Goal: Navigation & Orientation: Find specific page/section

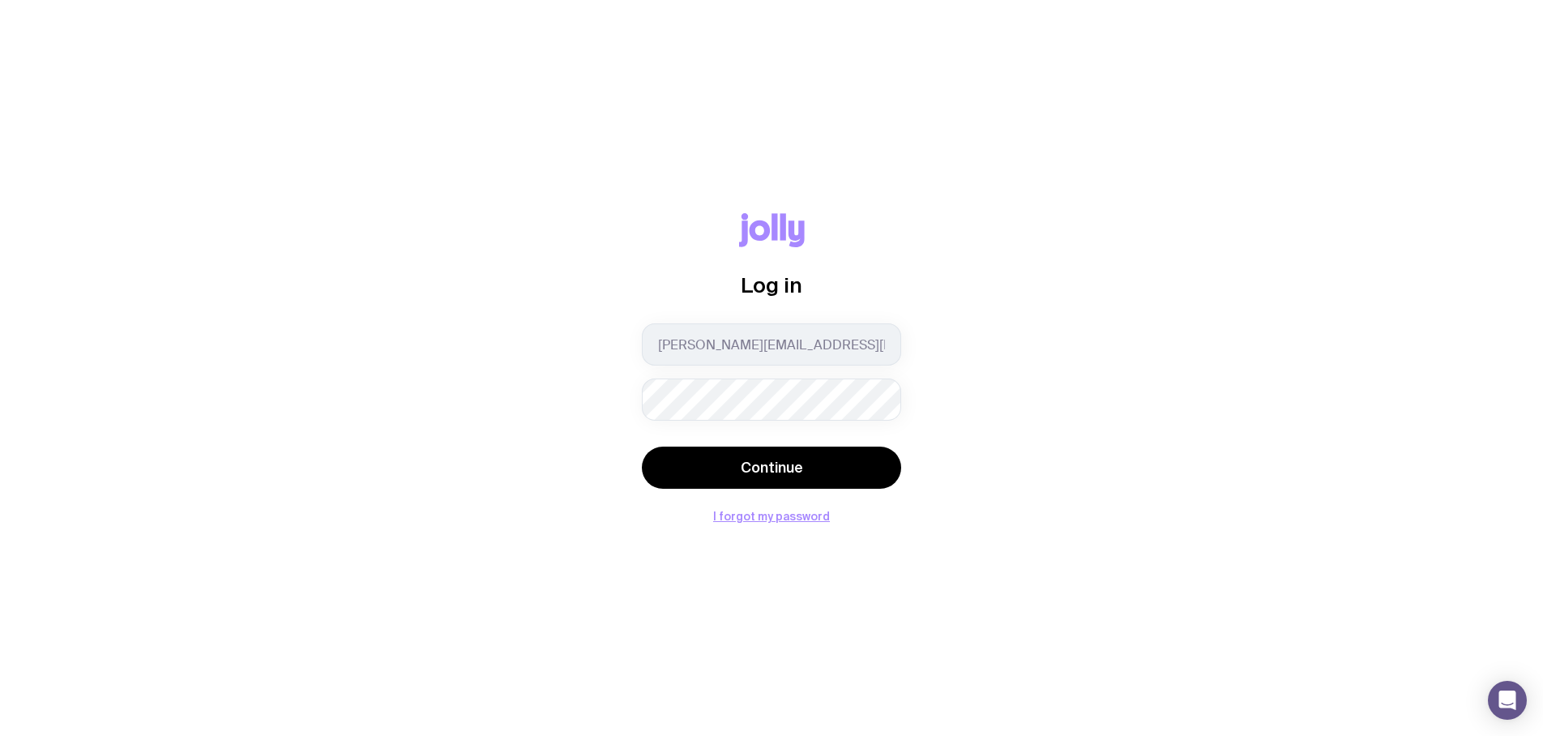
click at [642, 447] on button "Continue" at bounding box center [771, 468] width 259 height 42
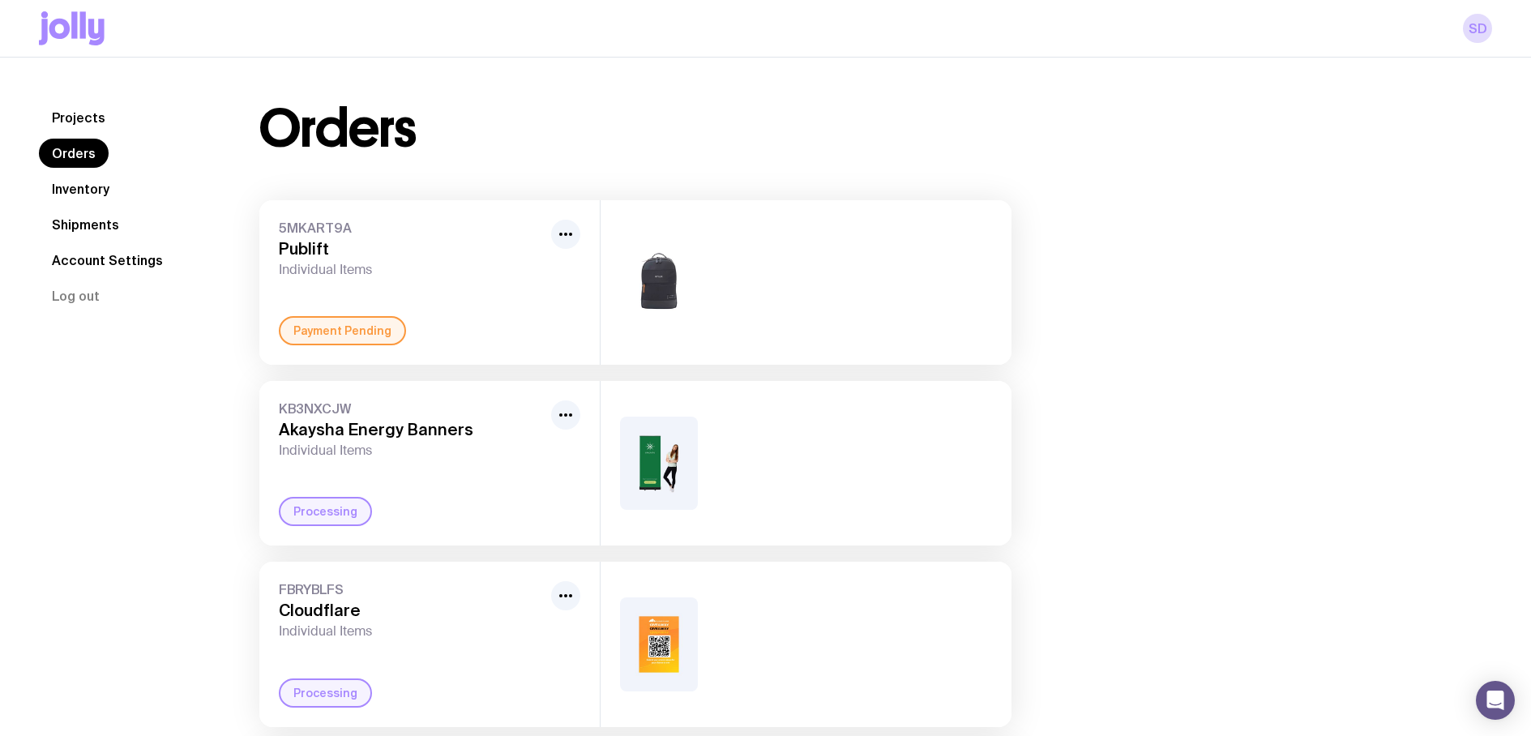
click at [309, 250] on h3 "Publift" at bounding box center [412, 248] width 266 height 19
click at [99, 113] on link "Projects" at bounding box center [78, 117] width 79 height 29
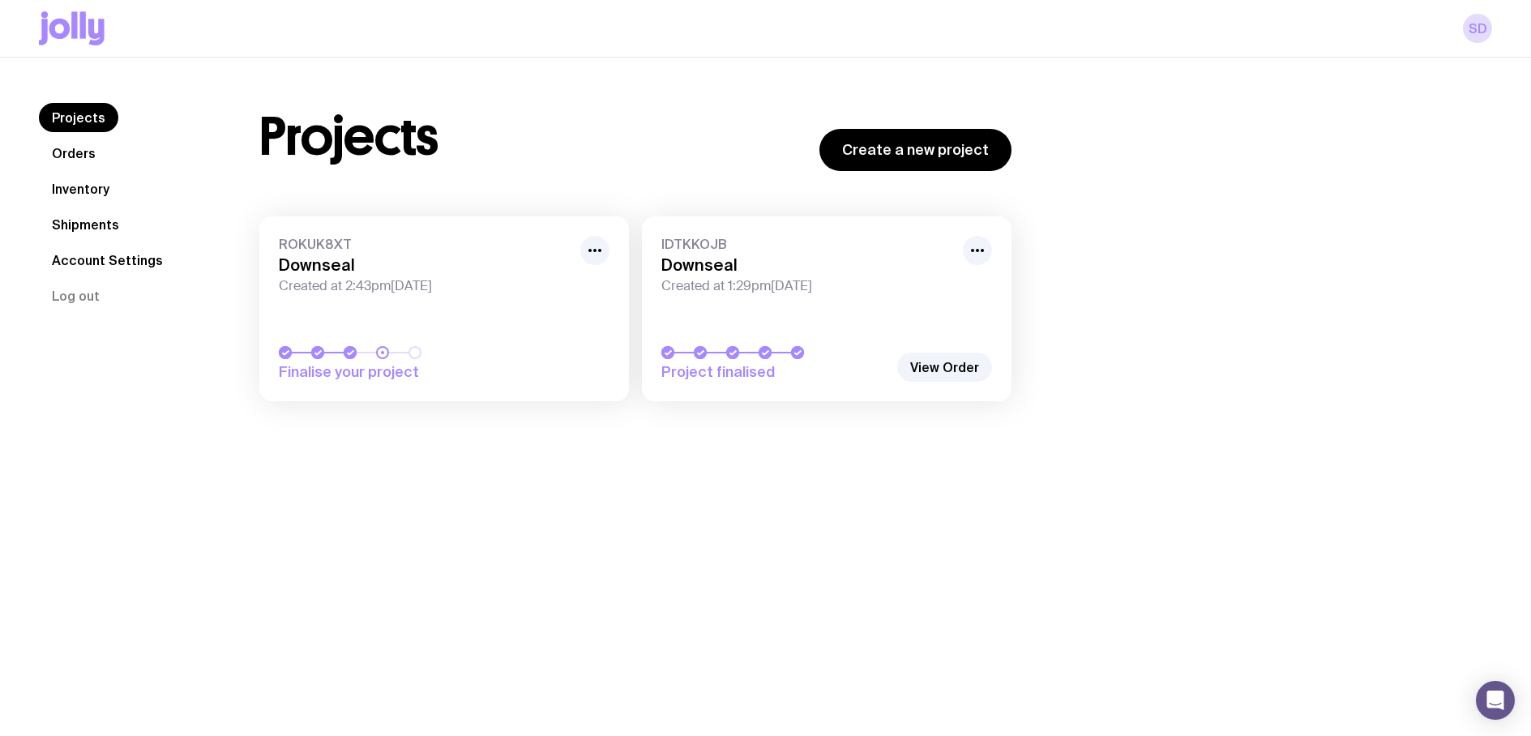
click at [92, 156] on link "Orders" at bounding box center [74, 153] width 70 height 29
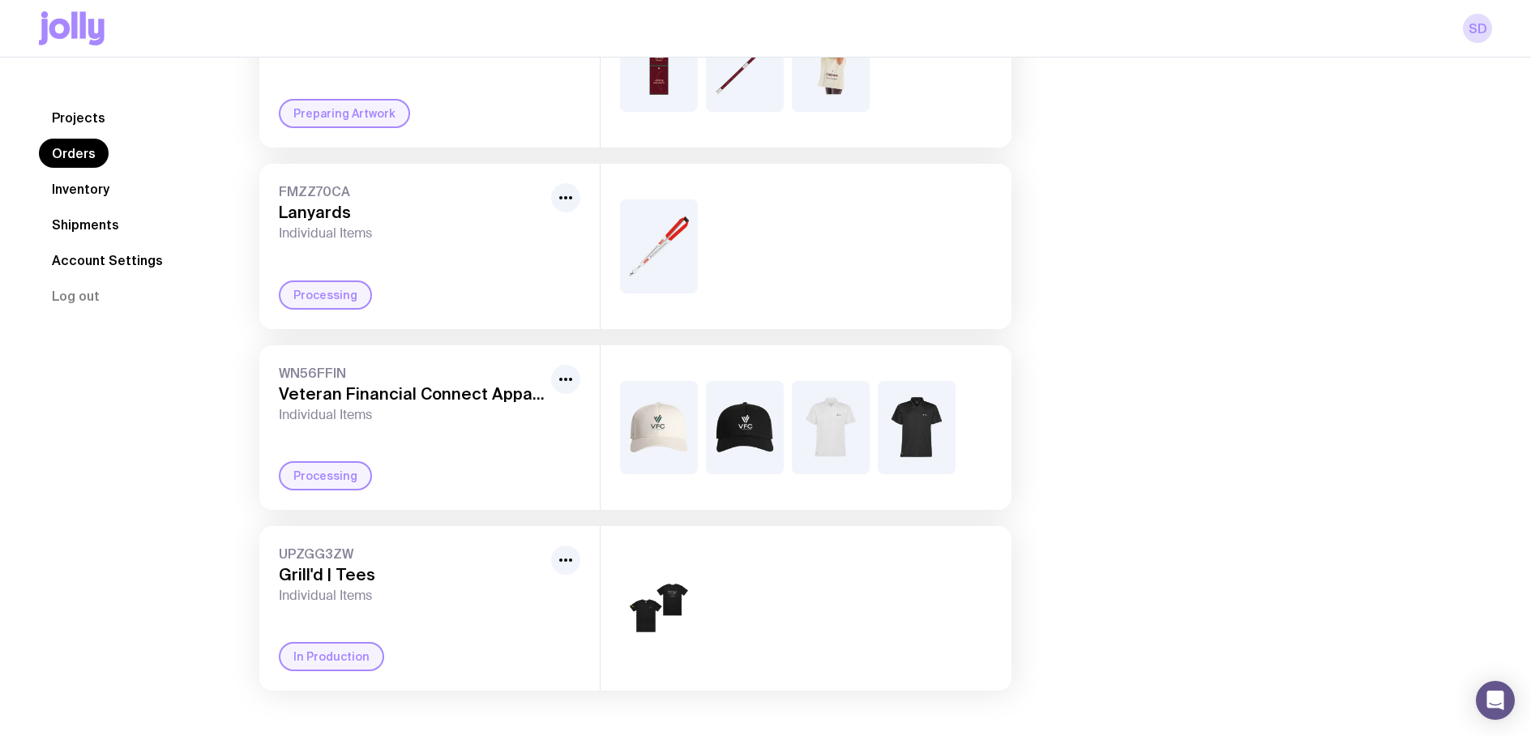
scroll to position [1315, 0]
click at [134, 189] on nav "Projects Orders Inventory Shipments Account Settings Log out" at bounding box center [130, 206] width 182 height 207
click at [55, 199] on link "Inventory" at bounding box center [80, 188] width 83 height 29
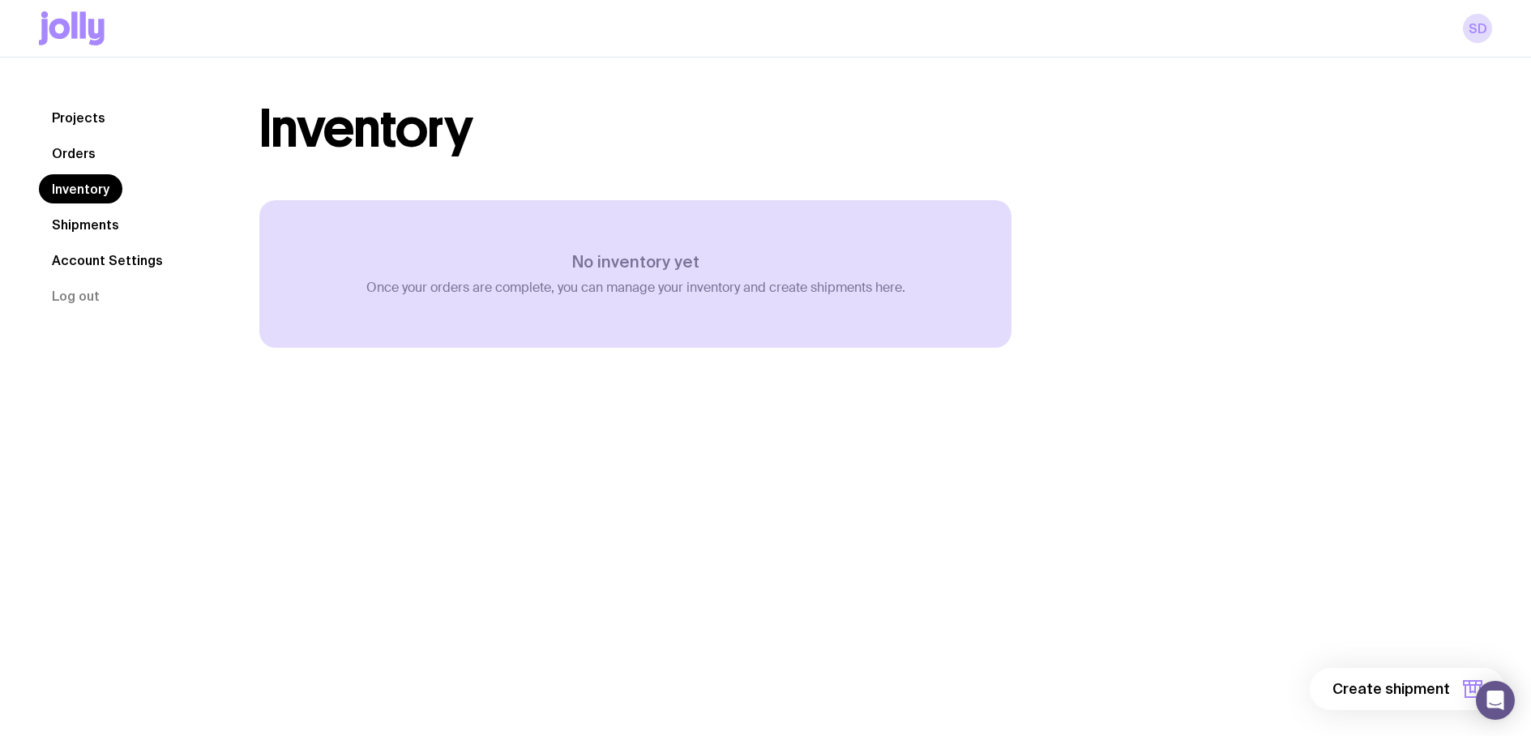
click at [96, 120] on link "Projects" at bounding box center [78, 117] width 79 height 29
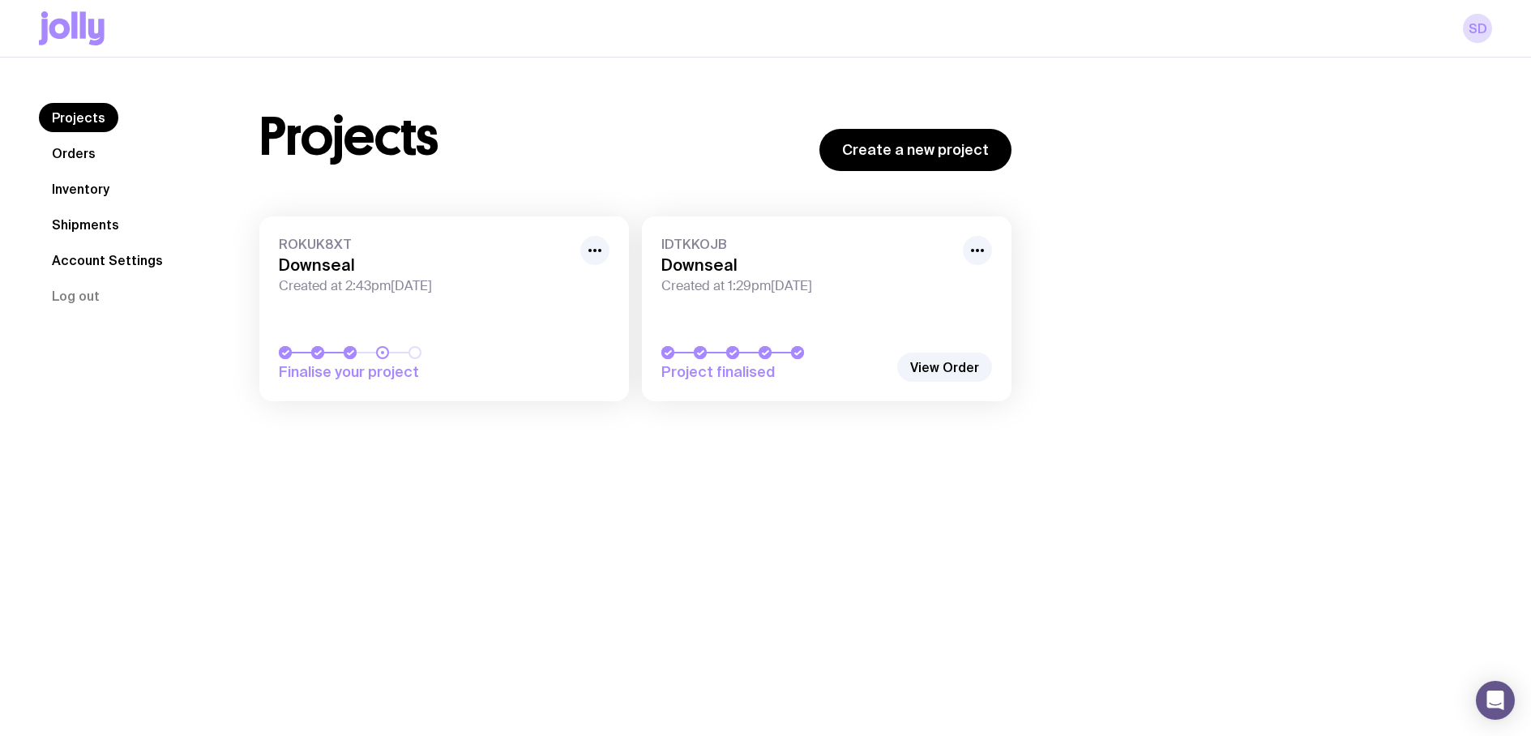
click at [87, 225] on link "Shipments" at bounding box center [85, 224] width 93 height 29
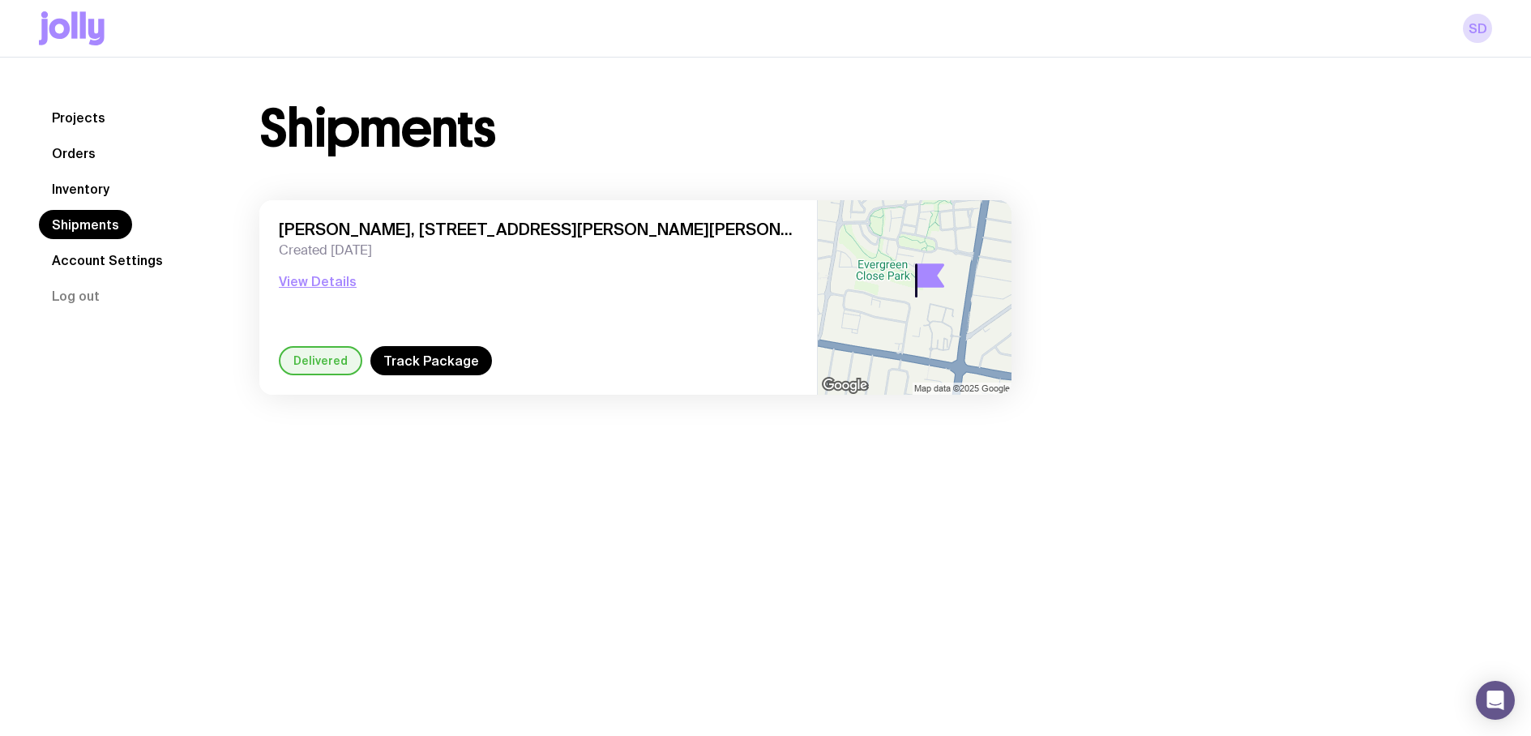
click at [101, 114] on link "Projects" at bounding box center [78, 117] width 79 height 29
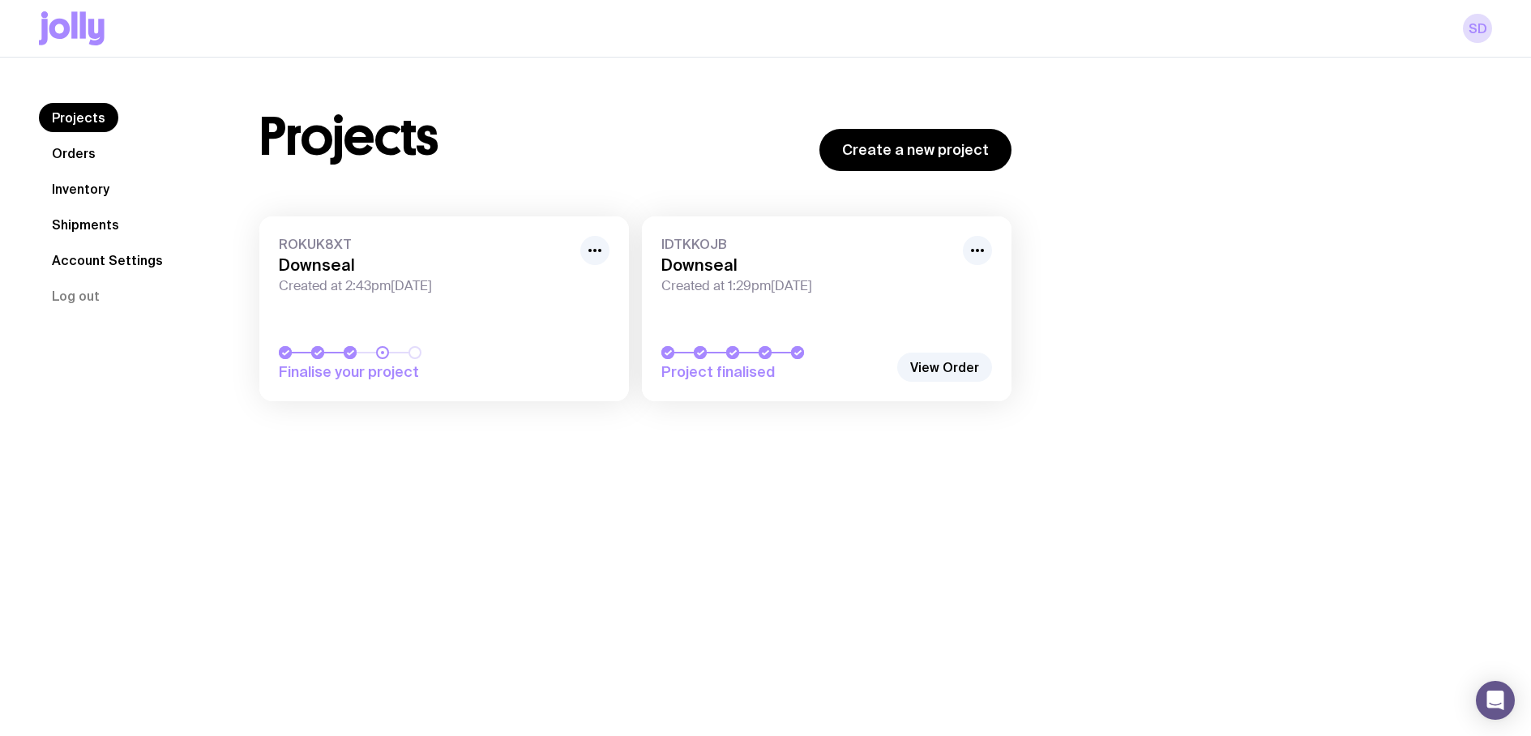
click at [359, 280] on span "Created at 2:43pm[DATE]" at bounding box center [425, 286] width 292 height 16
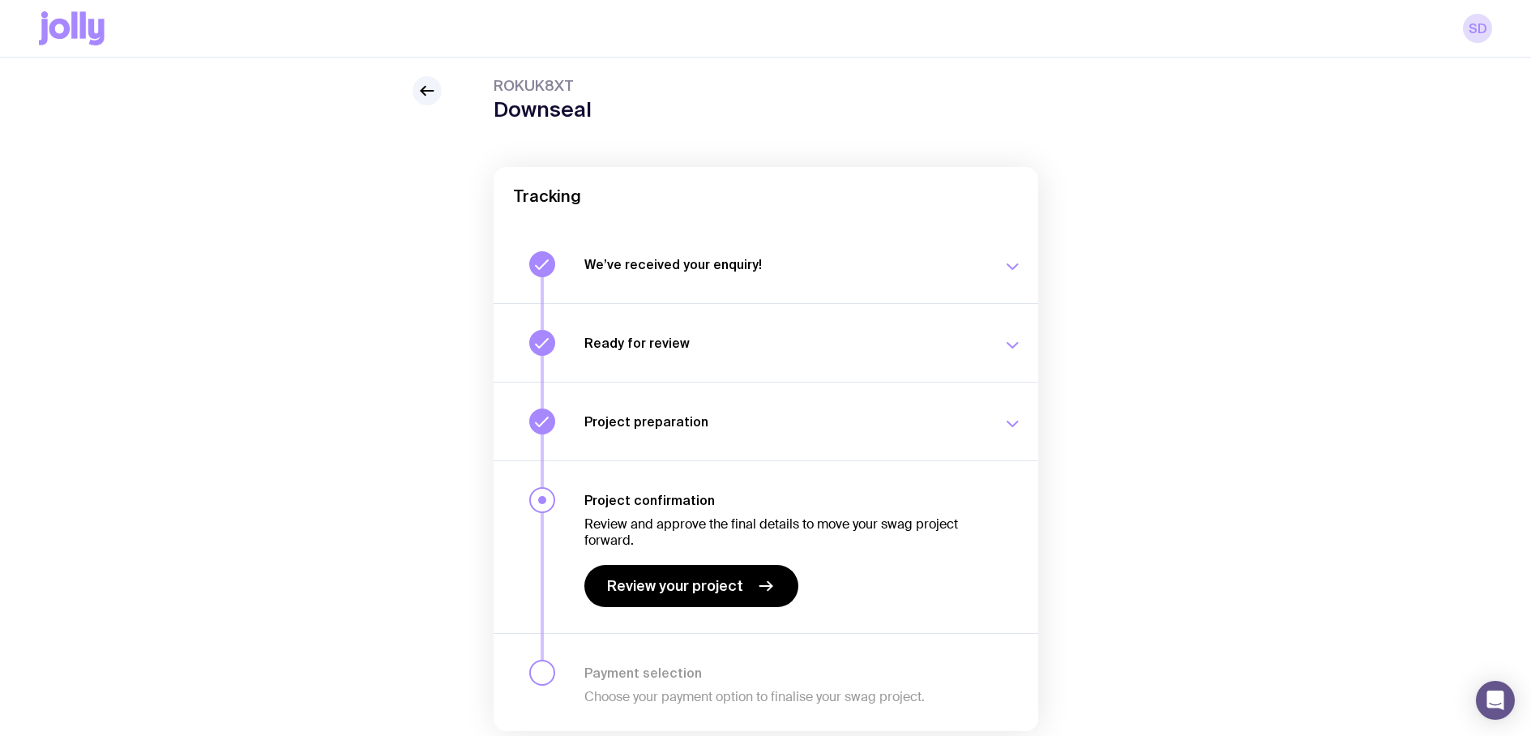
scroll to position [106, 0]
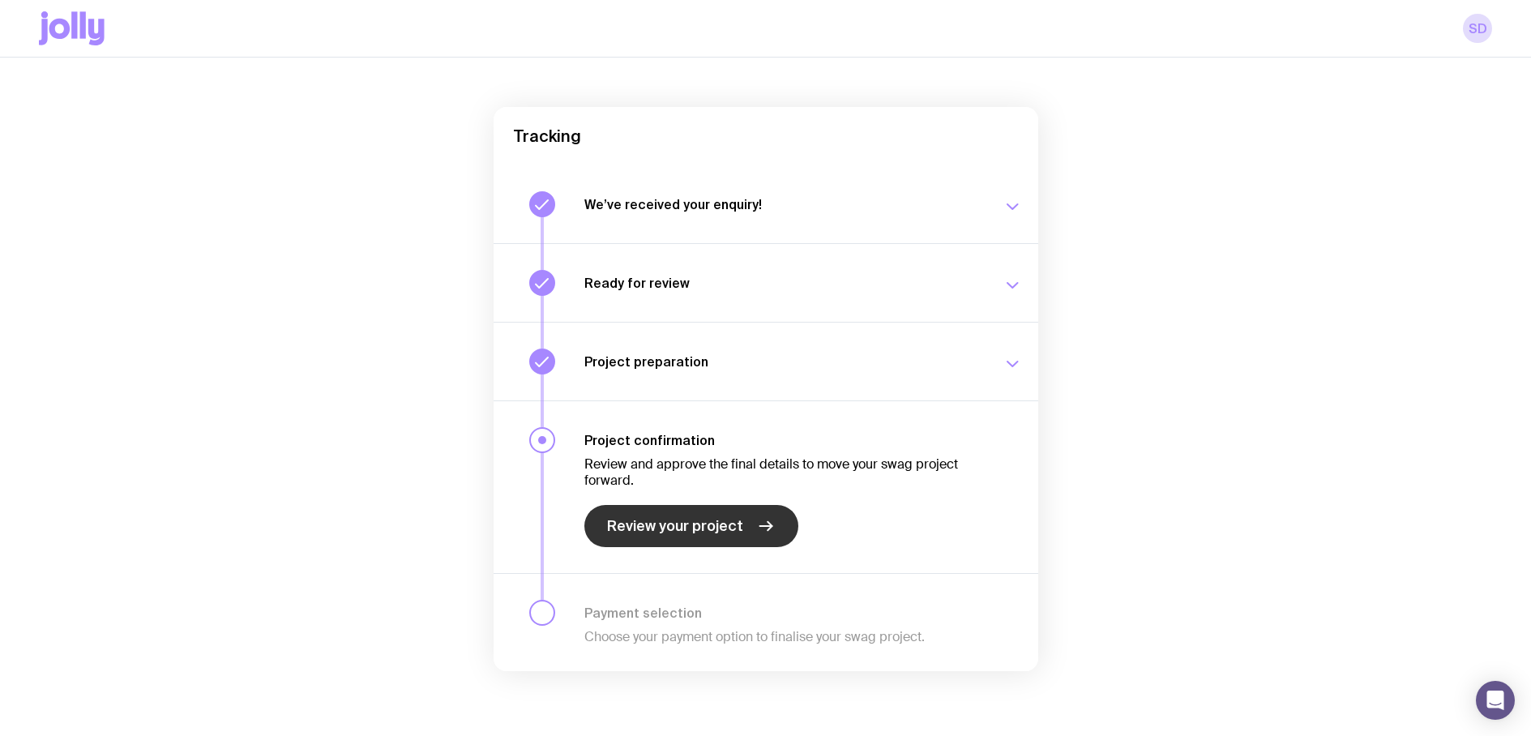
click at [725, 519] on span "Review your project" at bounding box center [675, 525] width 136 height 19
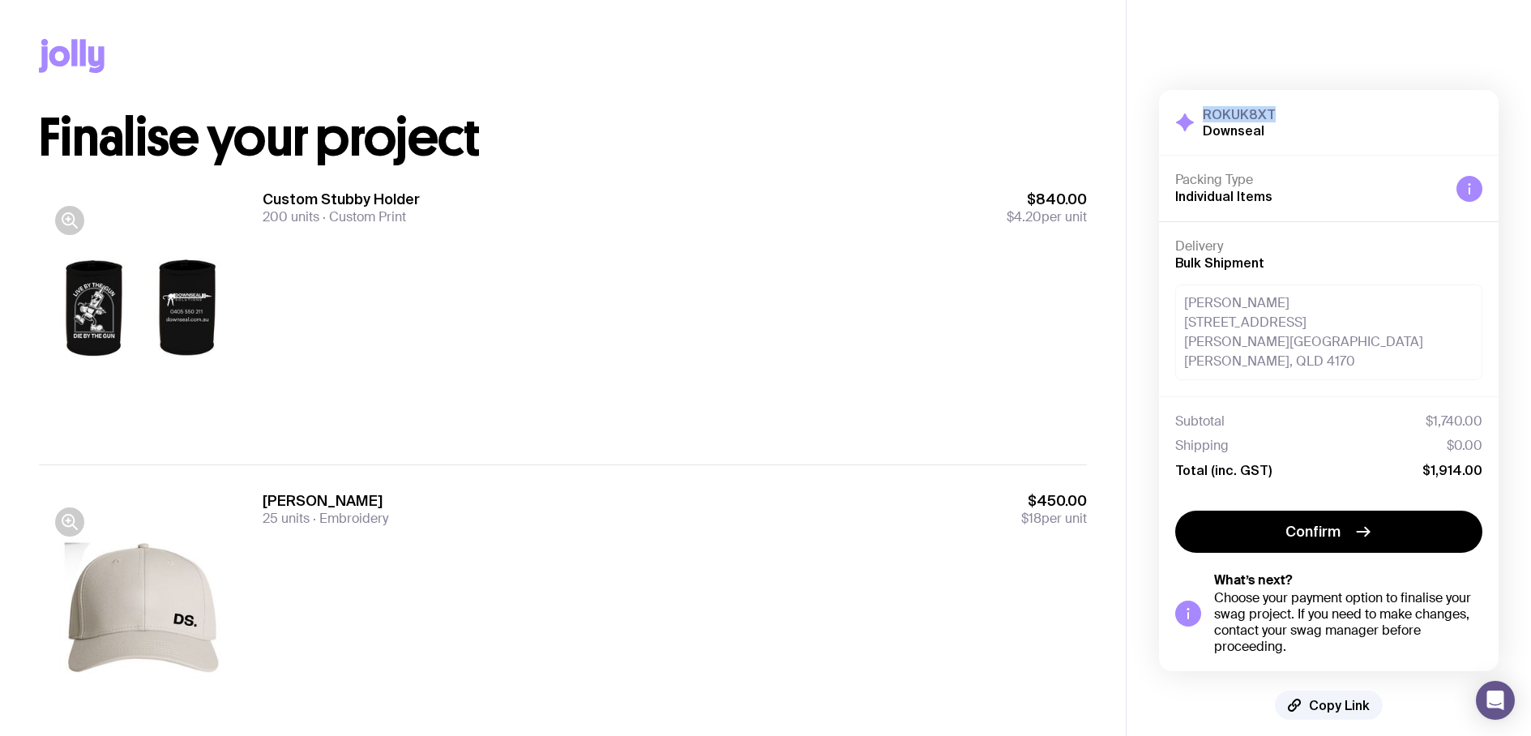
drag, startPoint x: 1204, startPoint y: 114, endPoint x: 1319, endPoint y: 115, distance: 115.1
click at [1319, 115] on div "ROKUK8XT Downseal Hide Details" at bounding box center [1328, 122] width 307 height 32
copy h3 "ROKUK8XT"
click at [75, 57] on icon at bounding box center [74, 52] width 6 height 27
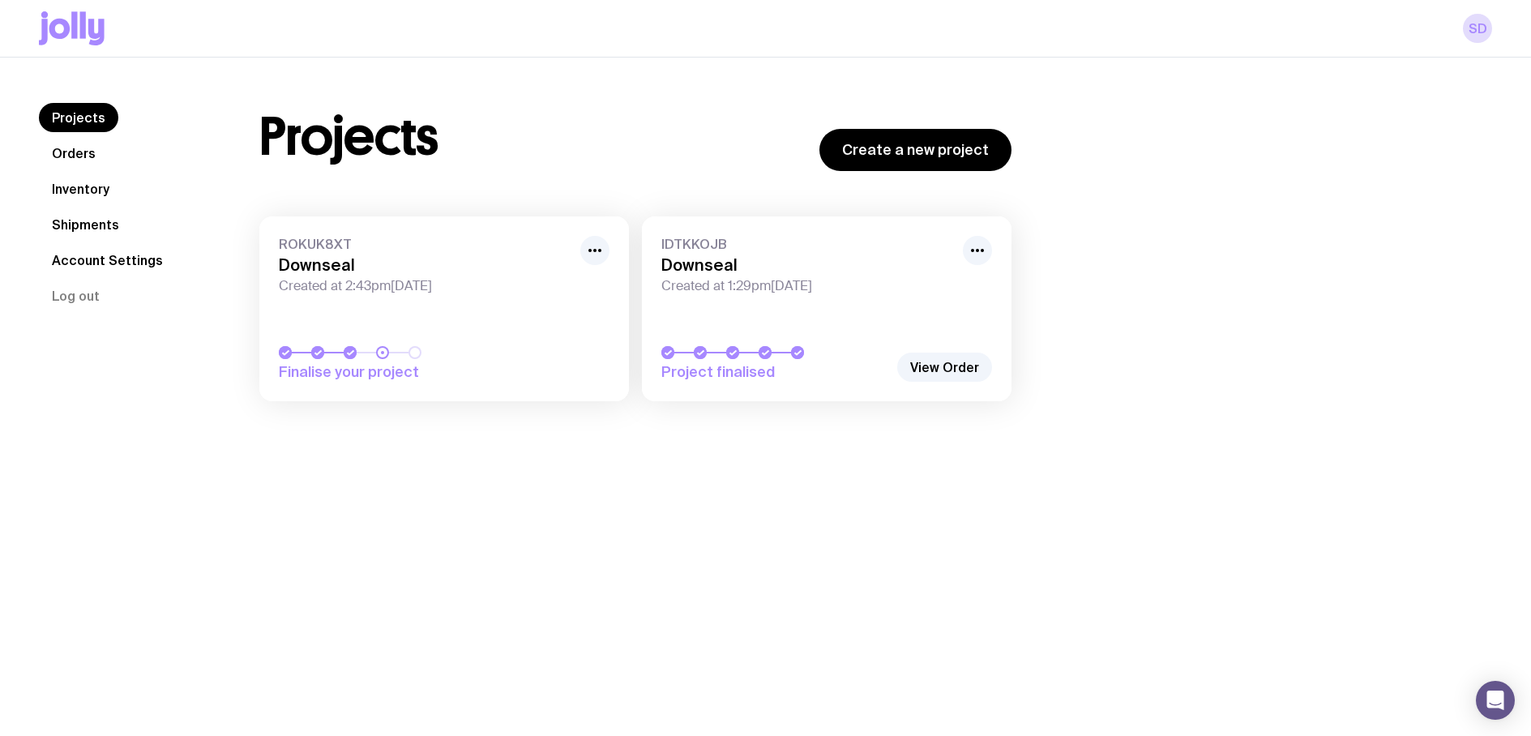
click at [88, 161] on link "Orders" at bounding box center [74, 153] width 70 height 29
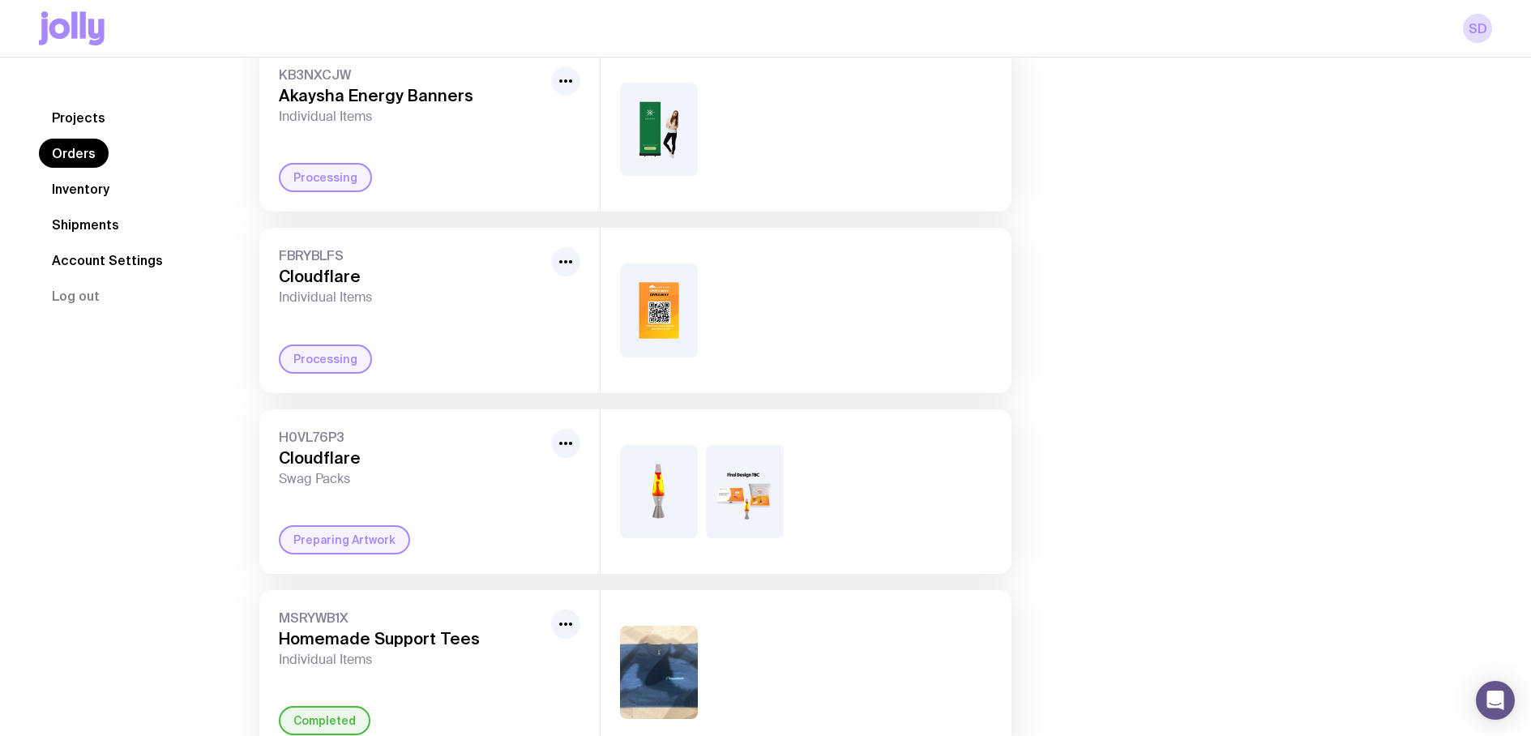
scroll to position [313, 0]
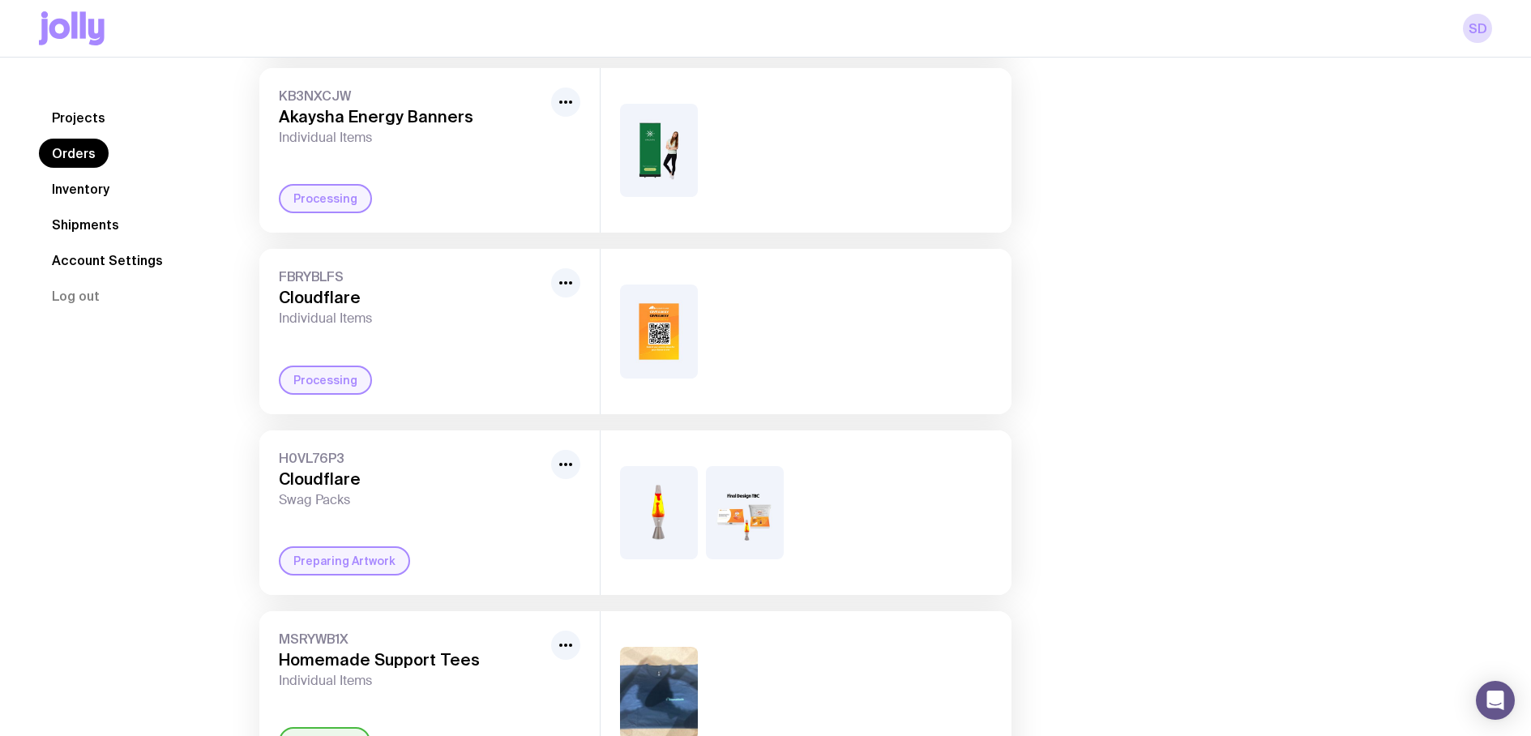
click at [657, 332] on img at bounding box center [659, 330] width 78 height 93
click at [310, 281] on span "FBRYBLFS" at bounding box center [412, 276] width 266 height 16
click at [569, 282] on circle "button" at bounding box center [570, 282] width 3 height 3
click at [678, 336] on img at bounding box center [659, 330] width 78 height 93
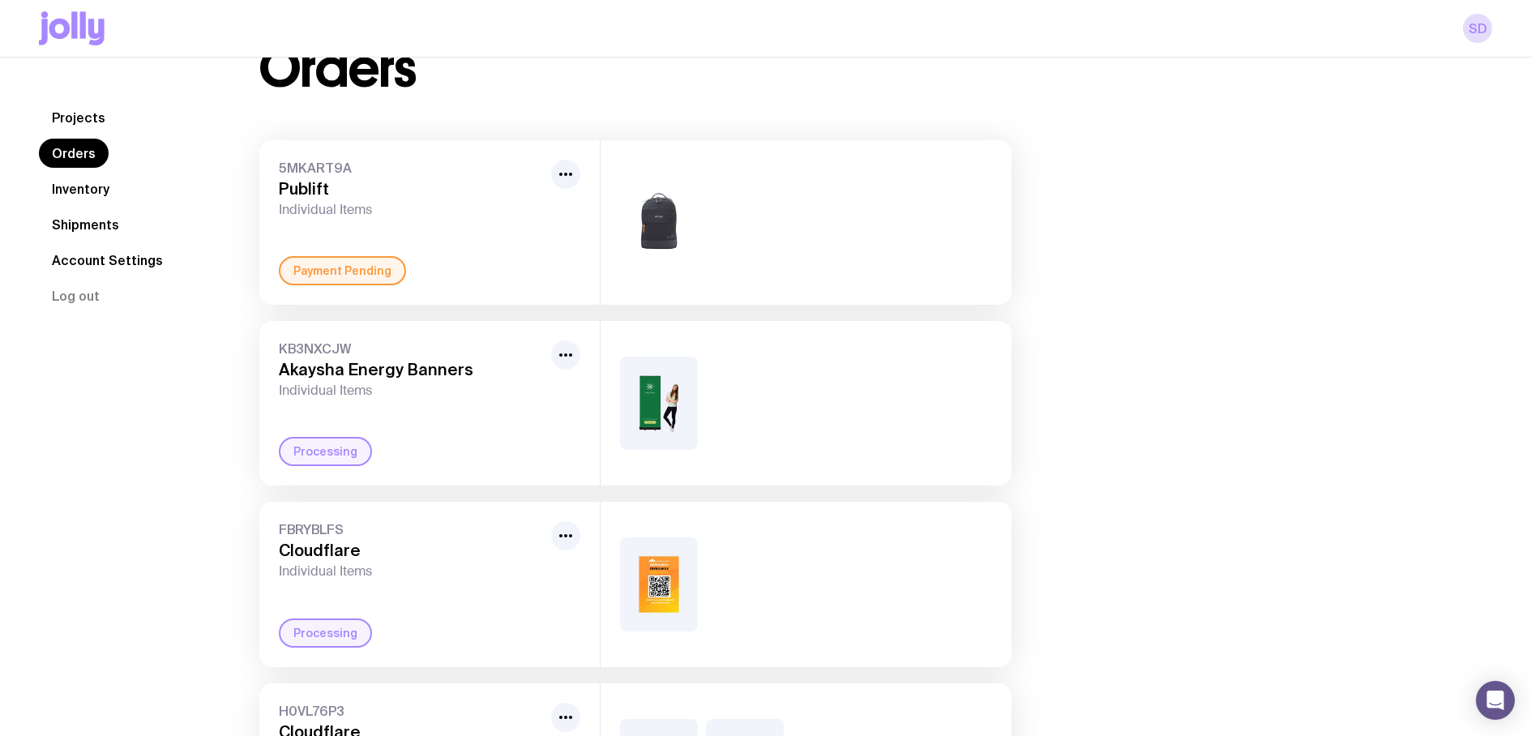
scroll to position [59, 0]
click at [567, 174] on icon "button" at bounding box center [565, 174] width 19 height 19
click at [742, 178] on div at bounding box center [806, 223] width 411 height 165
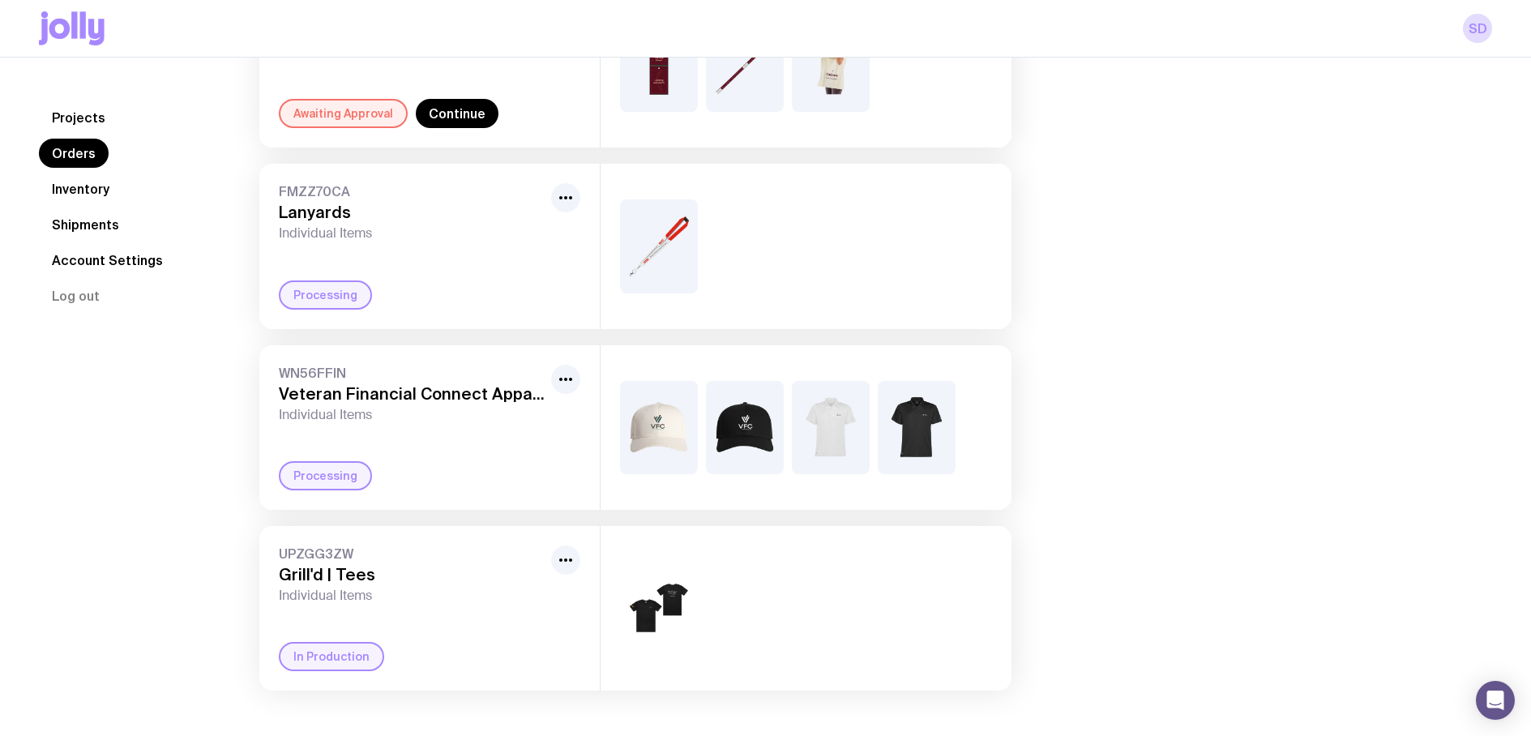
scroll to position [302, 0]
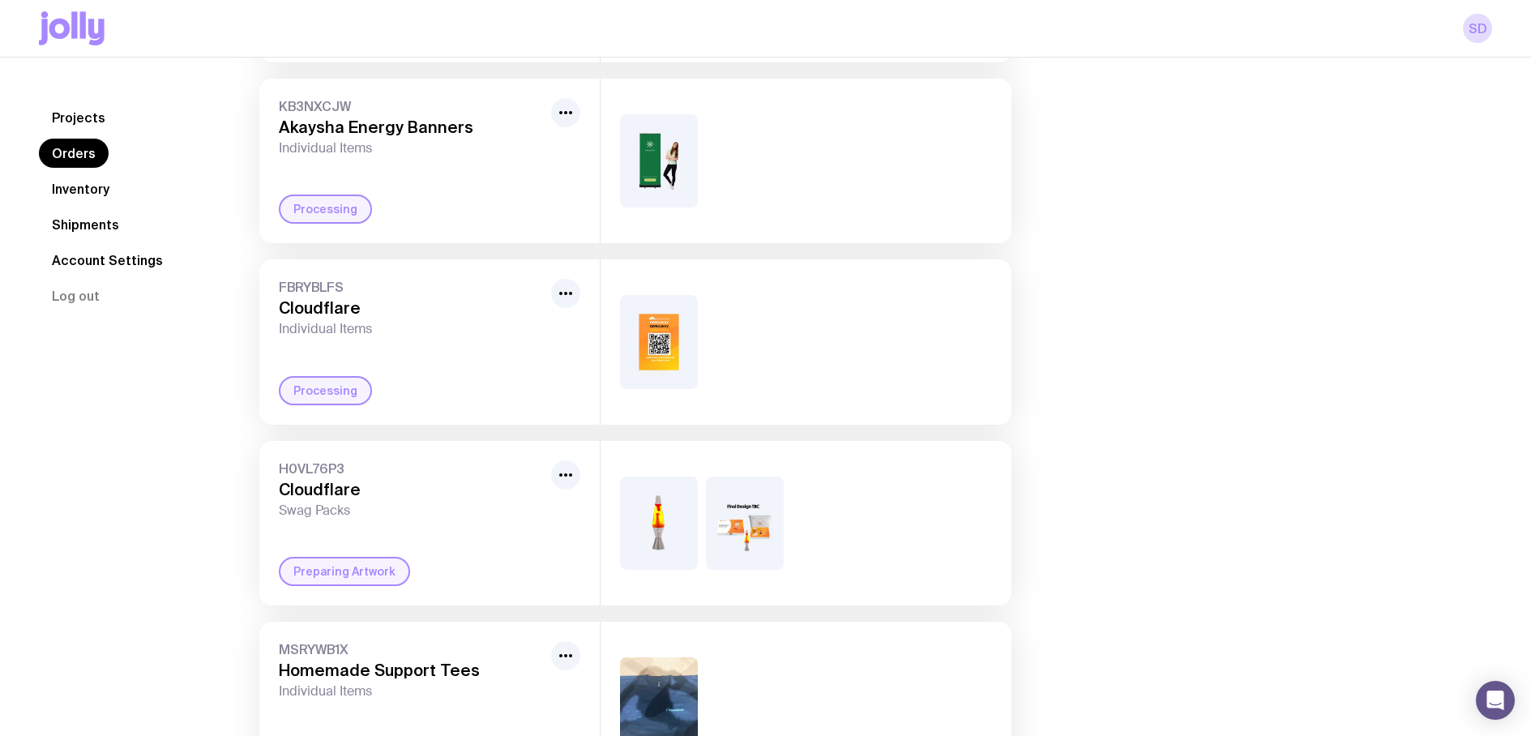
click at [105, 246] on link "Account Settings" at bounding box center [107, 260] width 137 height 29
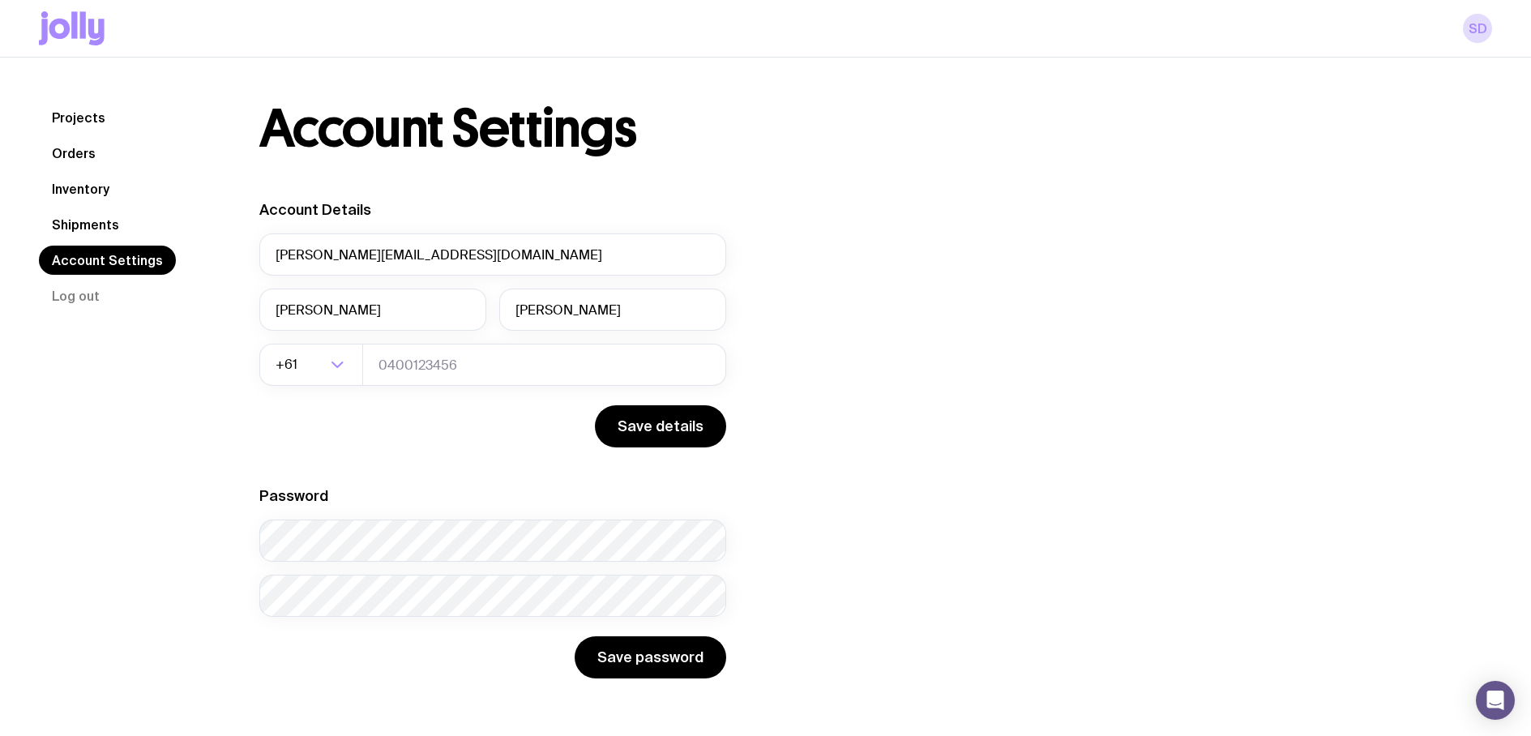
click at [109, 160] on nav "Projects Orders Inventory Shipments Account Settings Log out" at bounding box center [130, 206] width 182 height 207
click at [87, 156] on link "Orders" at bounding box center [74, 153] width 70 height 29
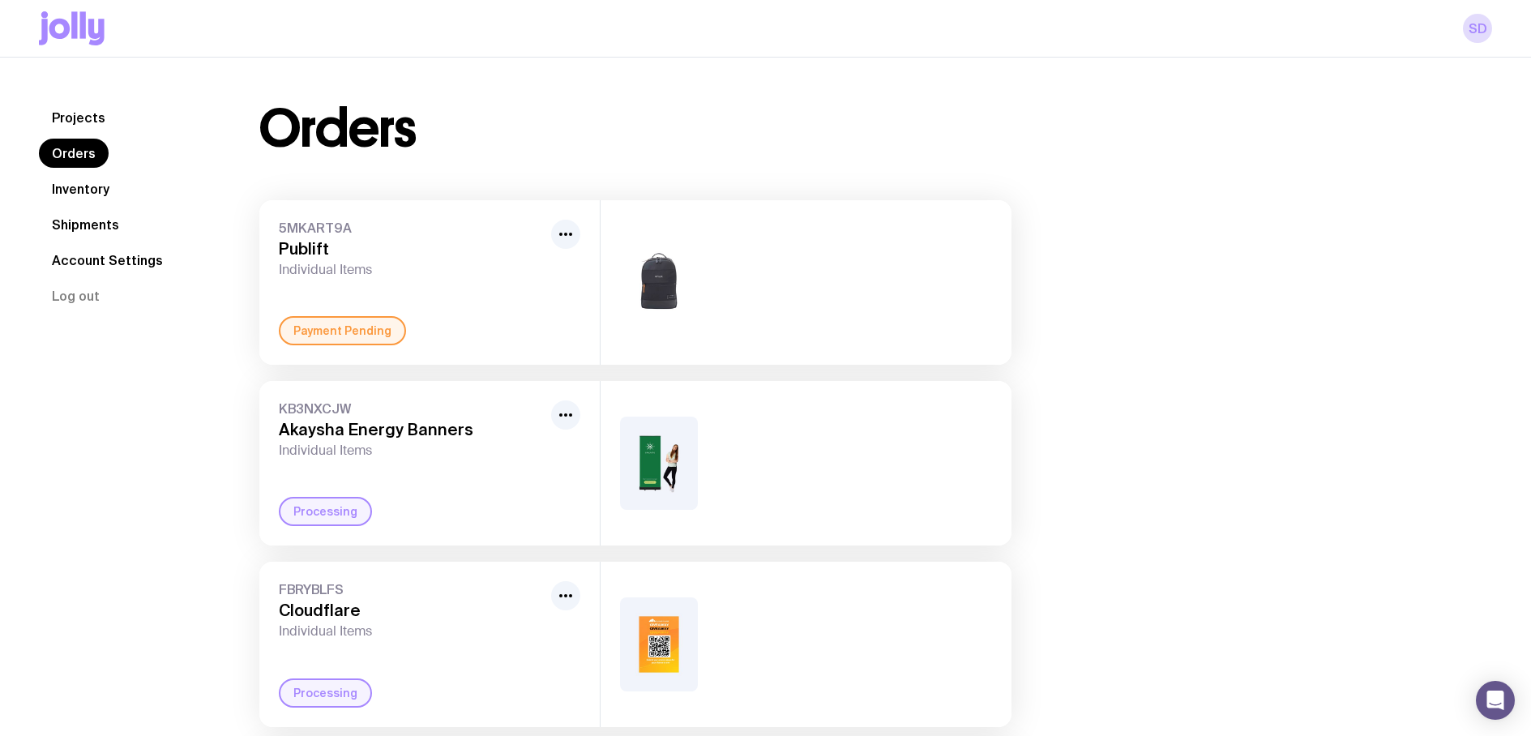
click at [81, 117] on link "Projects" at bounding box center [78, 117] width 79 height 29
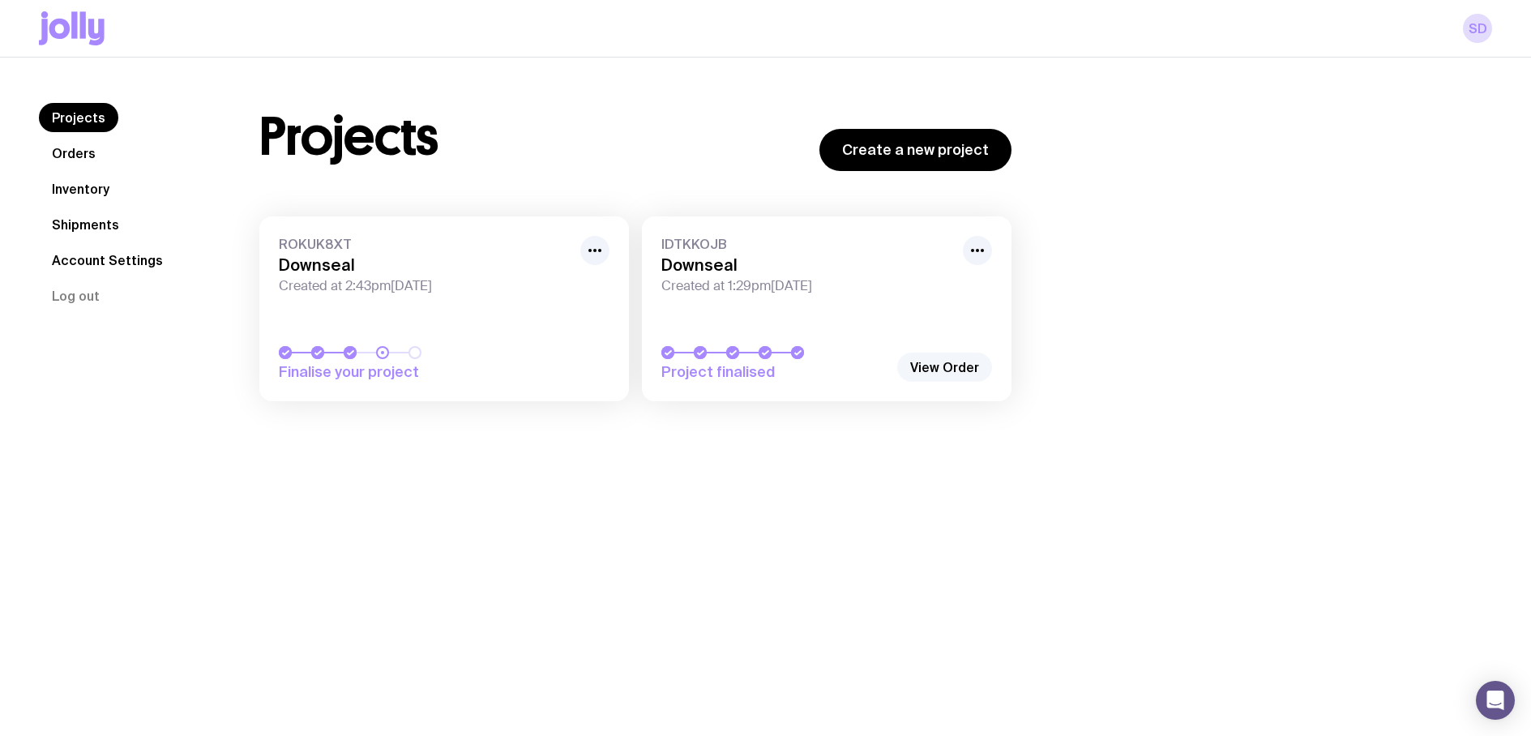
click at [973, 360] on link "View Order" at bounding box center [944, 367] width 95 height 29
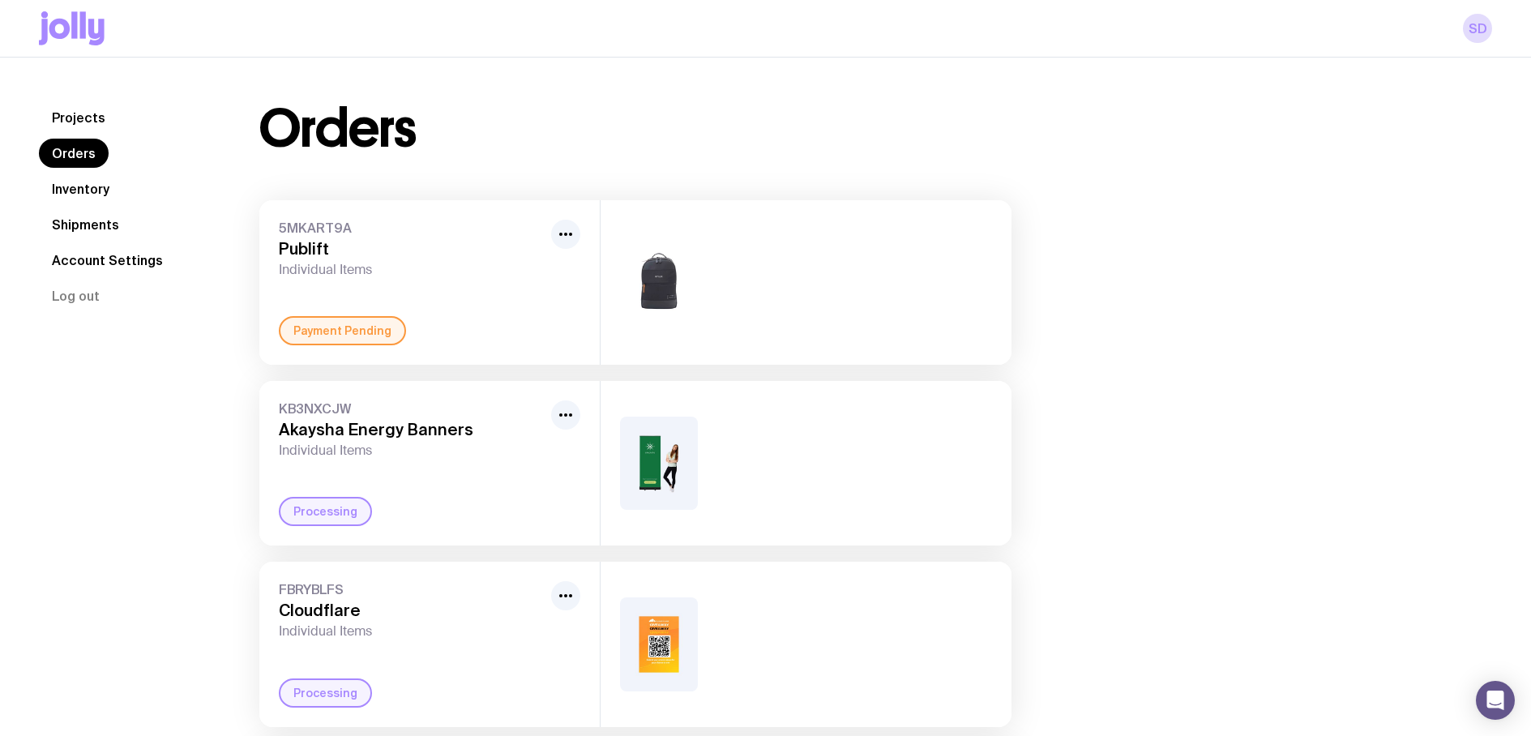
click at [80, 123] on link "Projects" at bounding box center [78, 117] width 79 height 29
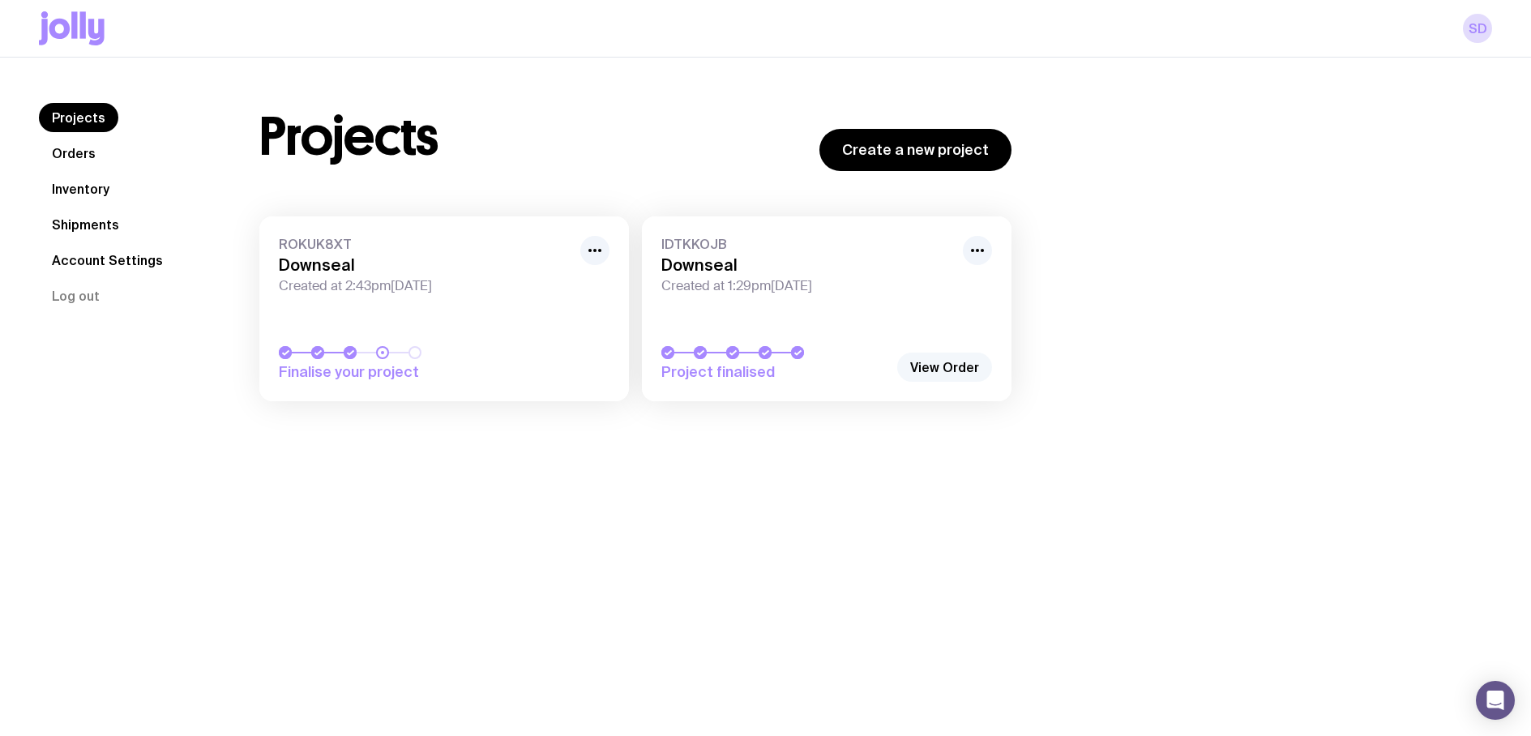
click at [929, 366] on link "View Order" at bounding box center [944, 367] width 95 height 29
